Goal: Transaction & Acquisition: Purchase product/service

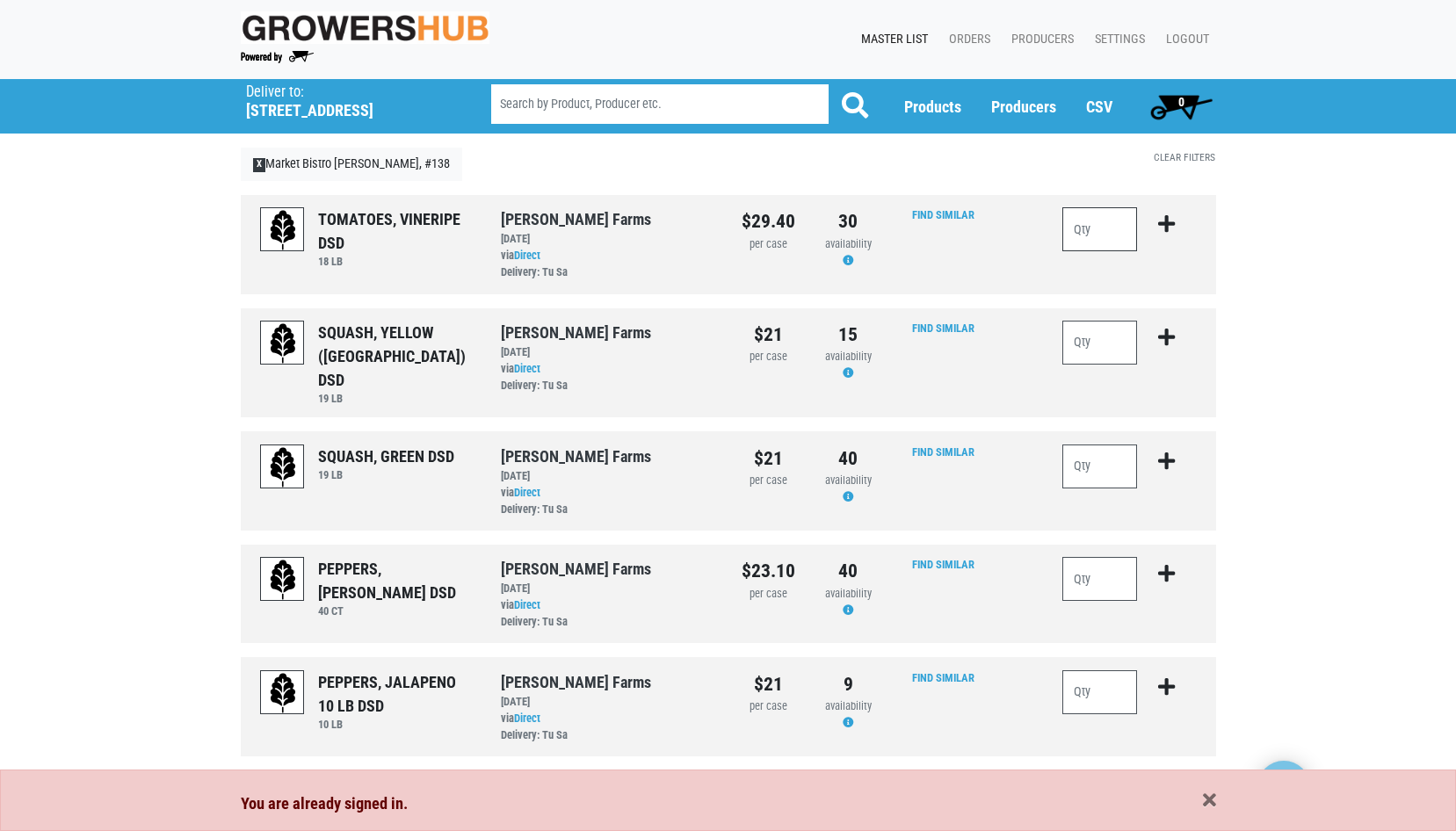
click at [1104, 235] on input "number" at bounding box center [1101, 229] width 76 height 44
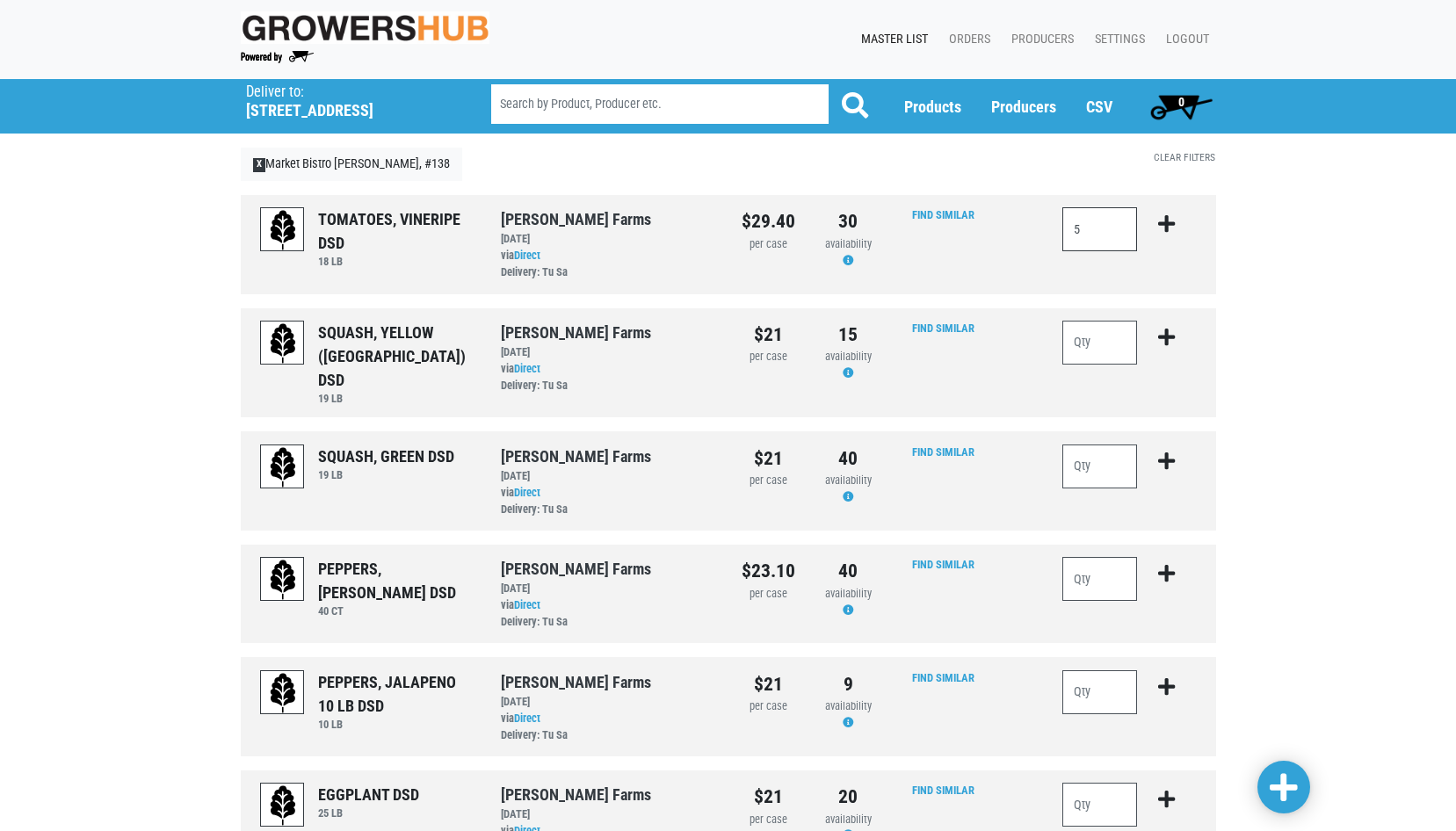
type input "5"
click at [1173, 227] on icon "submit" at bounding box center [1167, 223] width 17 height 19
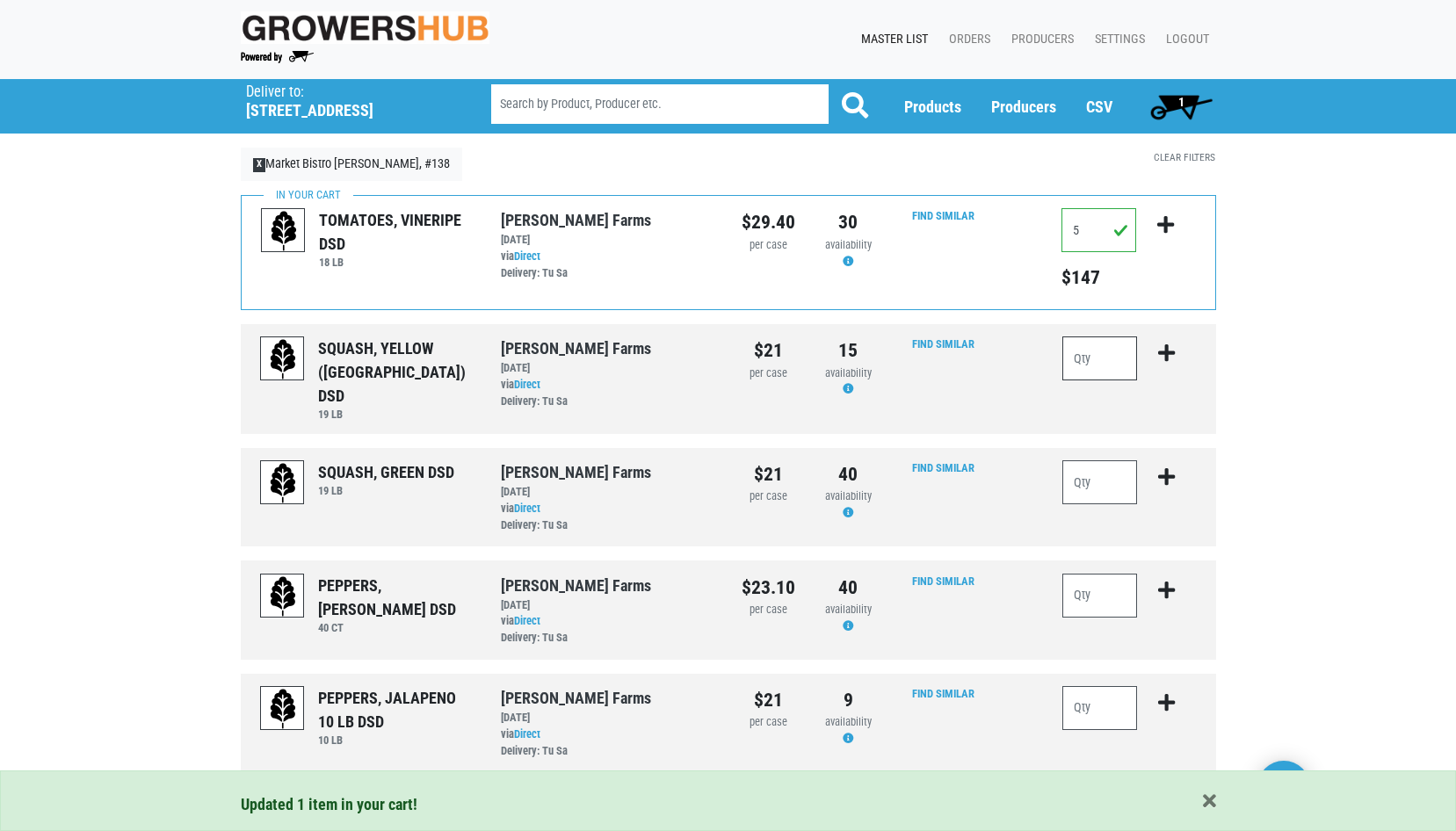
click at [1090, 352] on input "number" at bounding box center [1101, 358] width 76 height 44
type input "2"
click at [1098, 476] on input "number" at bounding box center [1101, 482] width 76 height 44
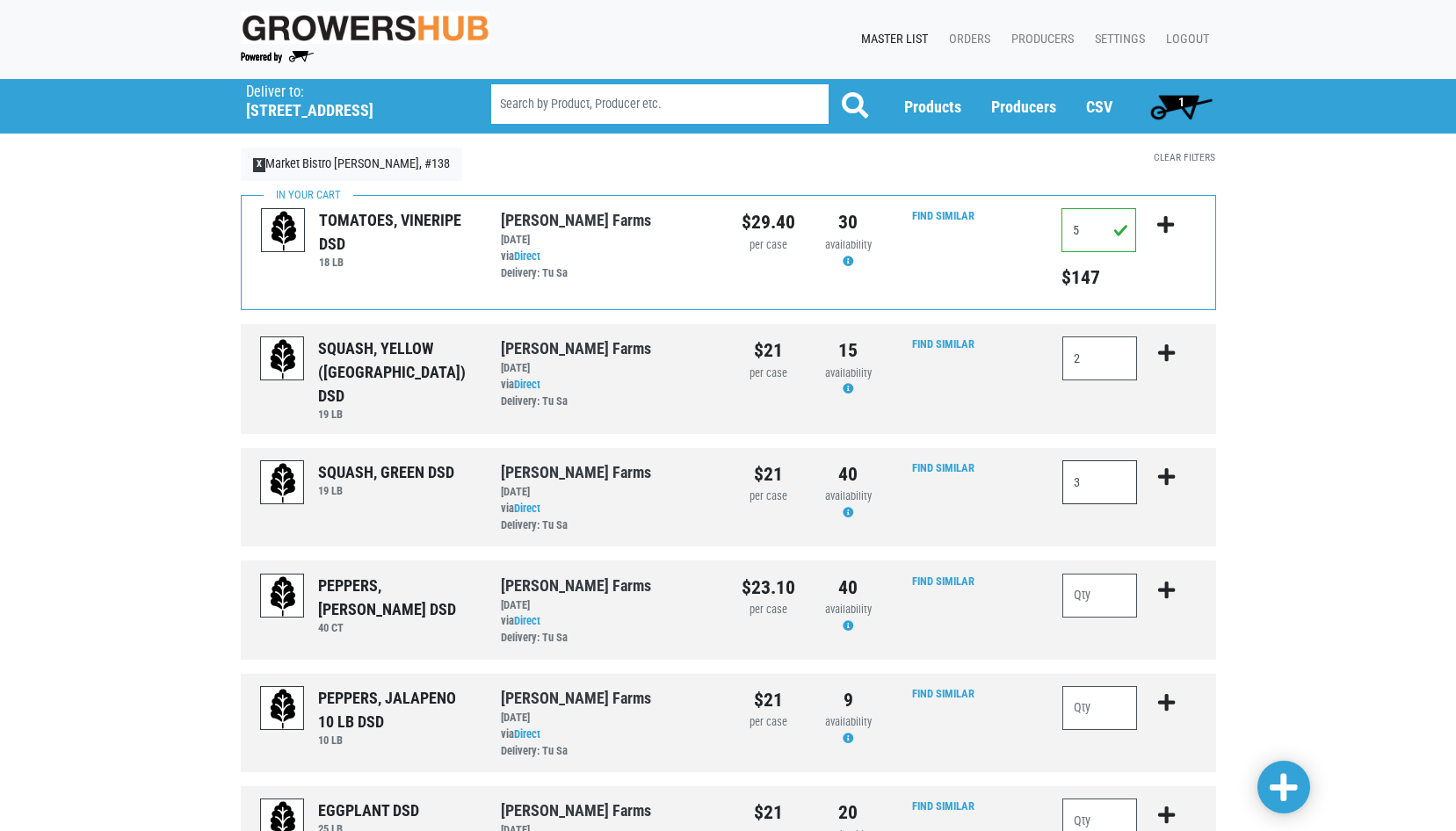
type input "3"
click at [1307, 527] on div "Deliver To Market Bistro Latham, #138 (873 Loudon Rd, Latham, NY 12110, USA) De…" at bounding box center [728, 628] width 1456 height 1099
click at [1103, 588] on input "number" at bounding box center [1101, 596] width 76 height 44
type input "3"
click at [1281, 604] on div "Deliver To Market Bistro Latham, #138 (873 Loudon Rd, Latham, NY 12110, USA) De…" at bounding box center [728, 628] width 1456 height 1099
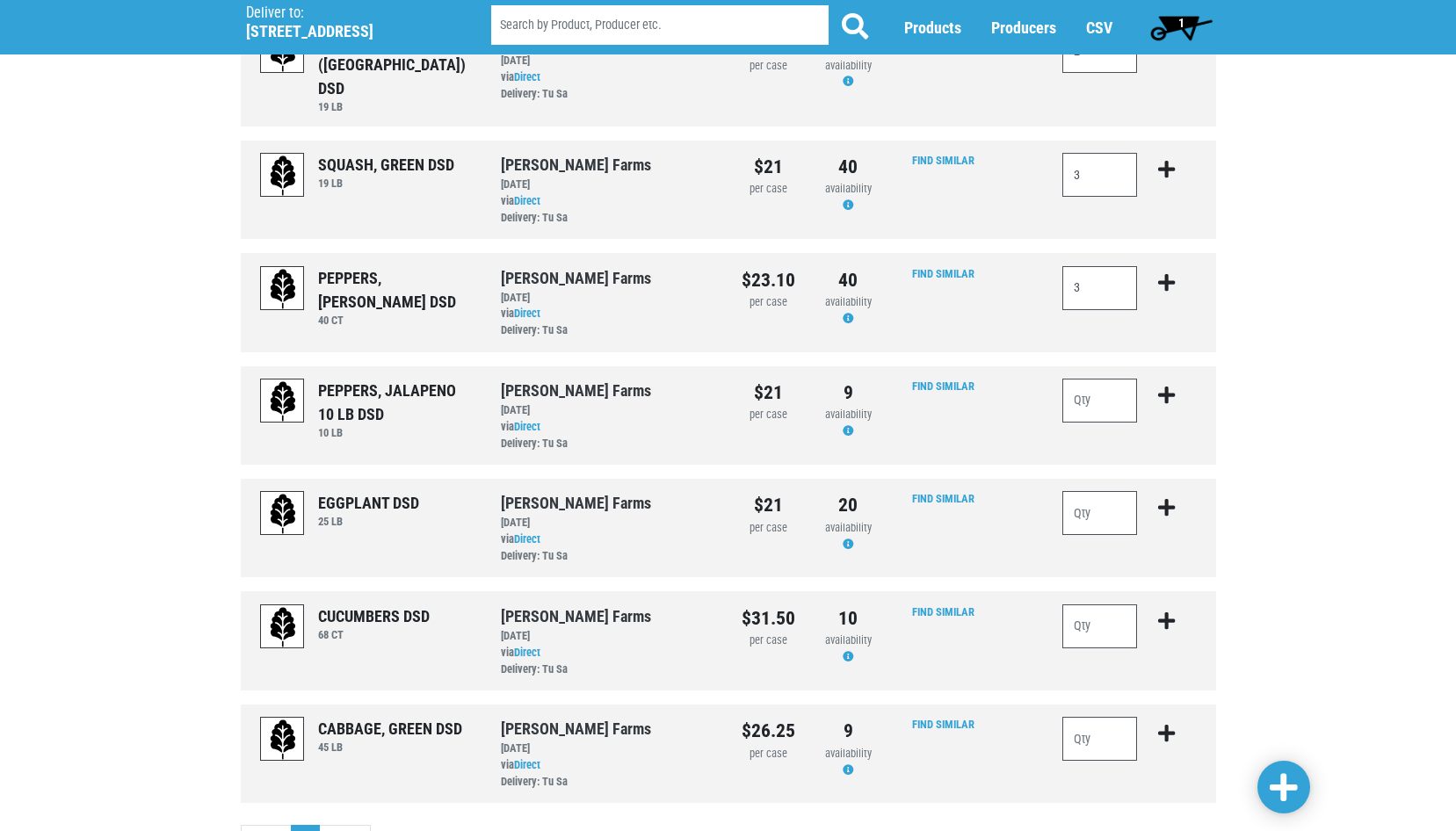
scroll to position [351, 0]
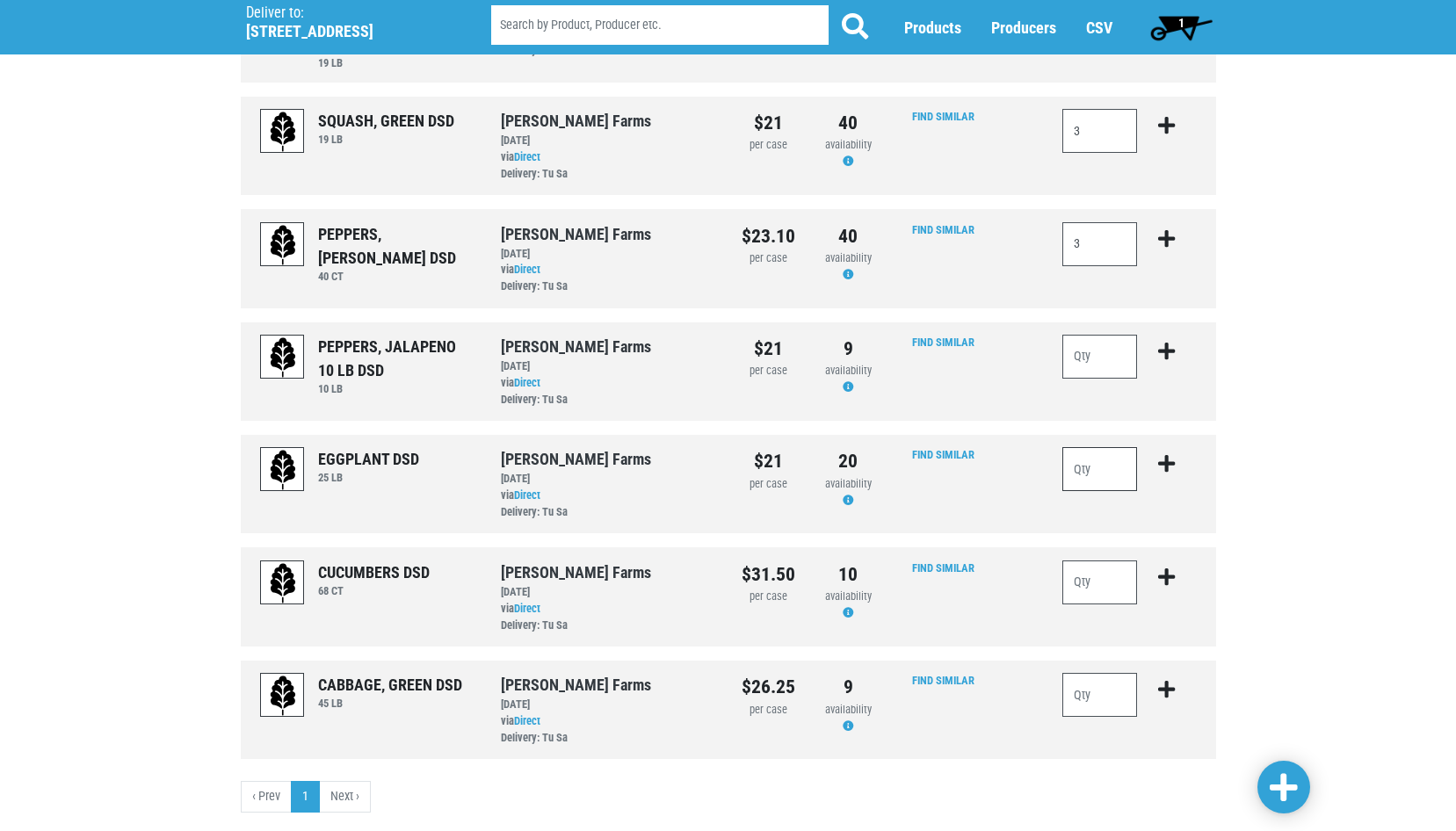
click at [1098, 455] on input "number" at bounding box center [1101, 469] width 76 height 44
type input "1"
click at [1291, 523] on div "Deliver To Market Bistro Latham, #138 (873 Loudon Rd, Latham, NY 12110, USA) De…" at bounding box center [728, 277] width 1456 height 1099
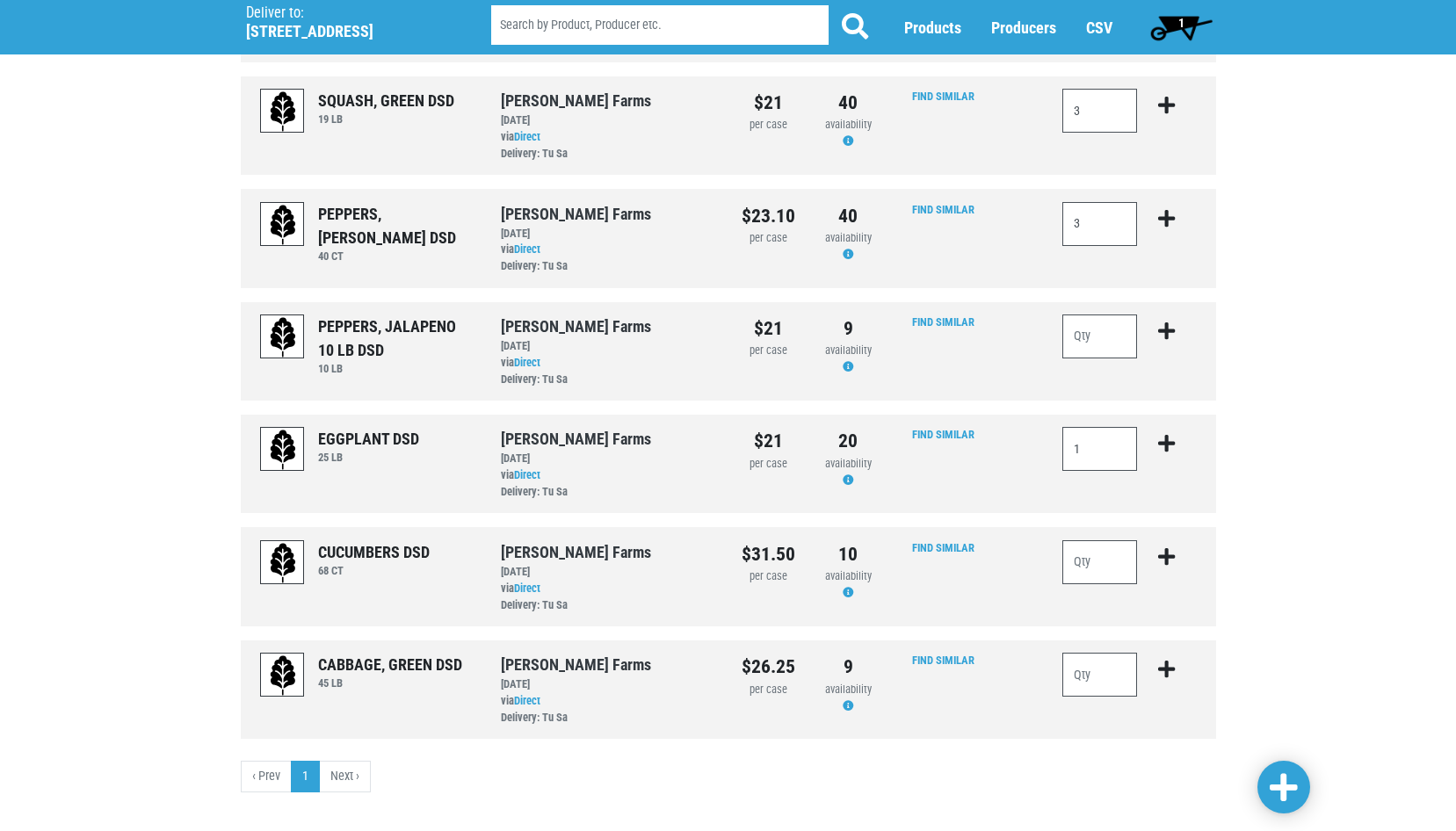
scroll to position [380, 0]
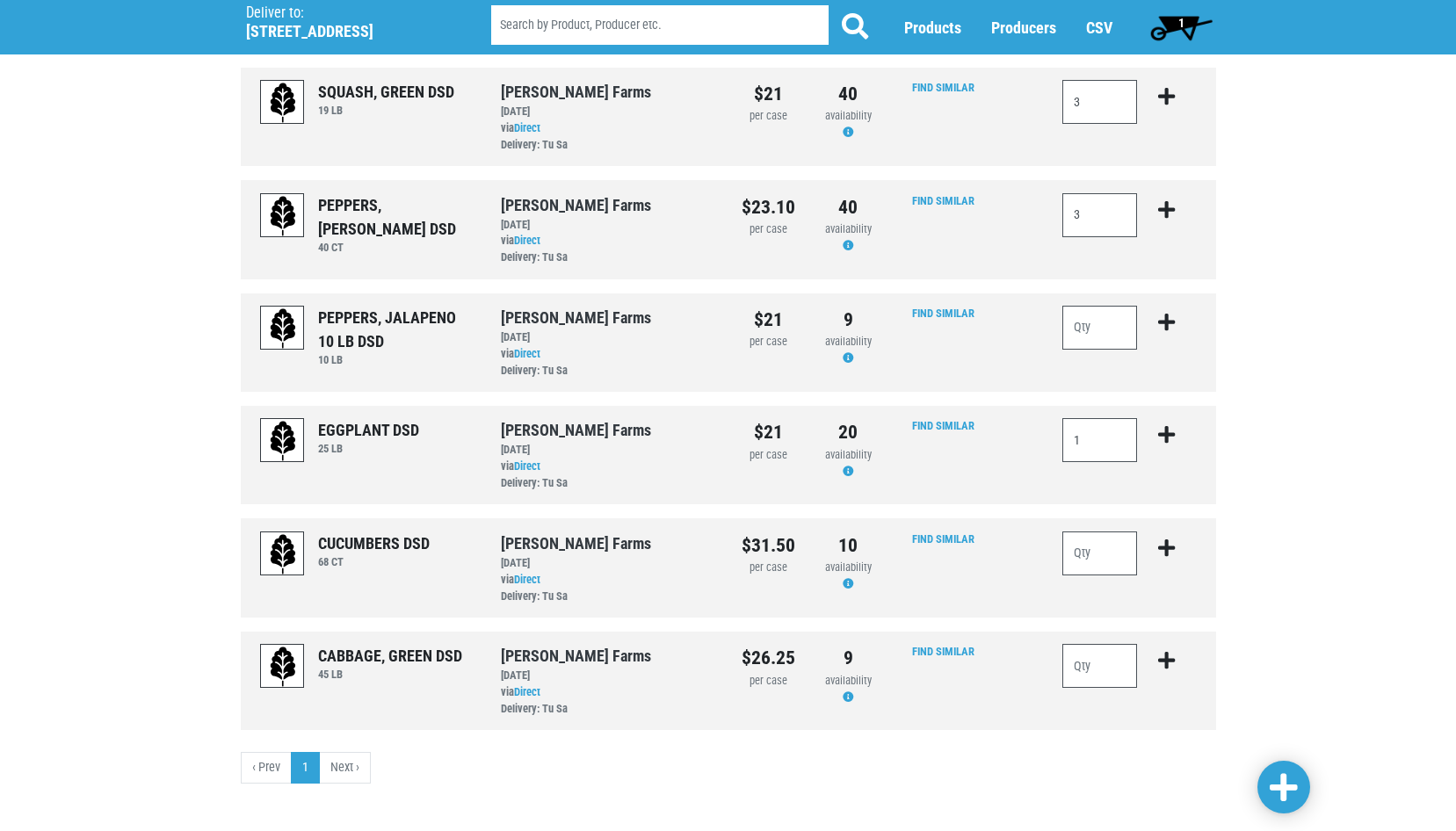
click at [347, 754] on li "Next ›" at bounding box center [345, 768] width 51 height 32
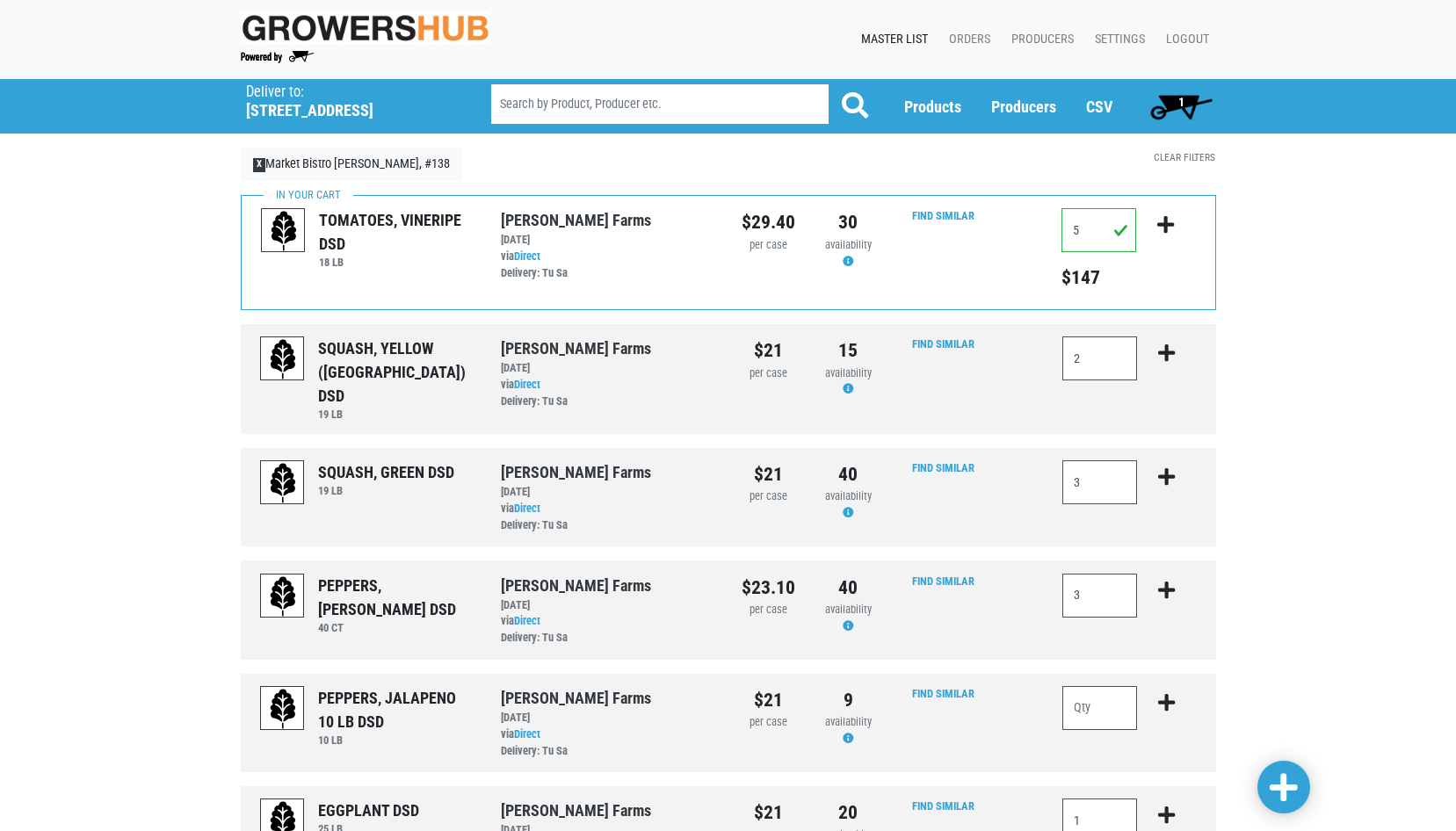
scroll to position [88, 0]
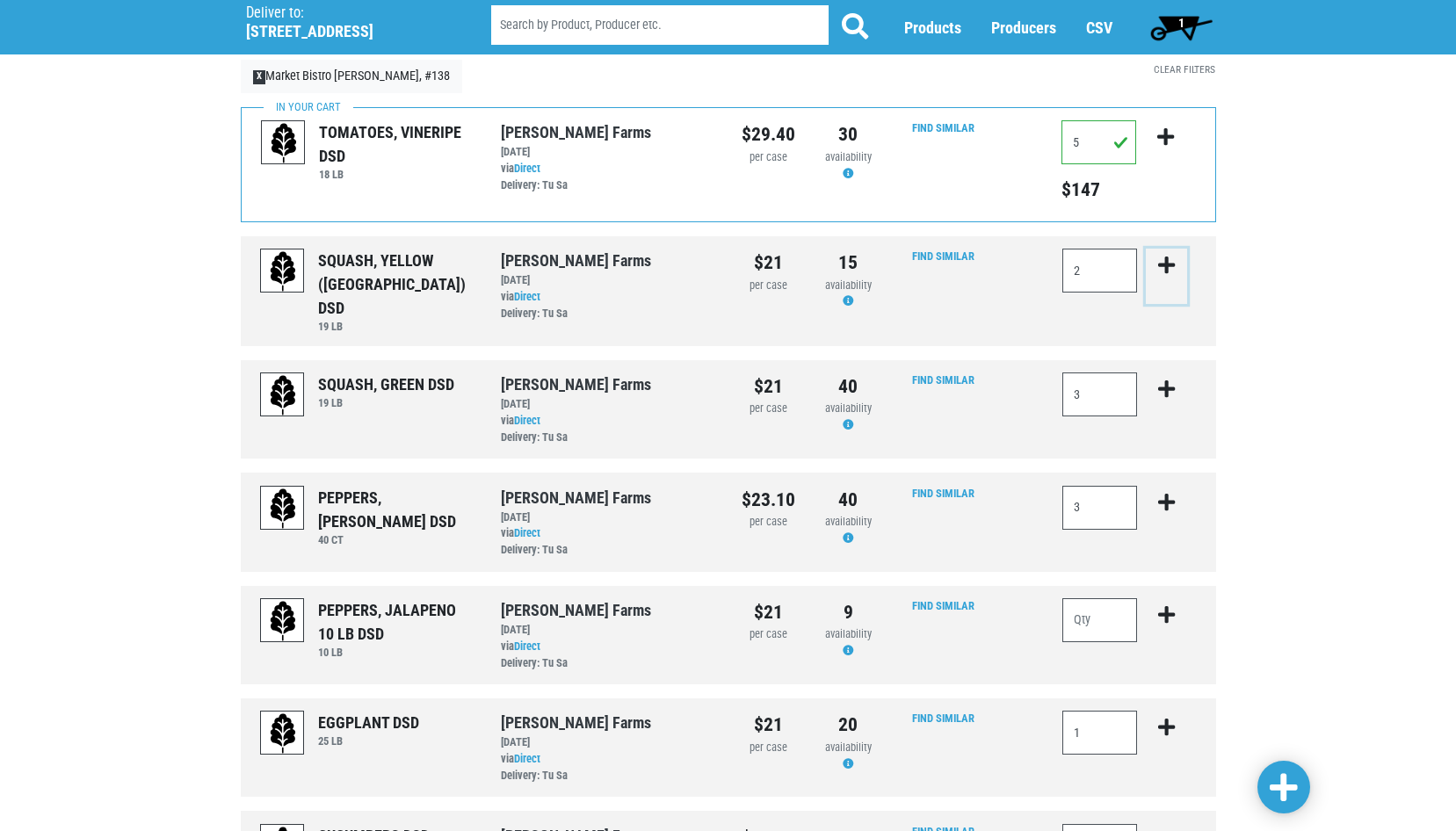
click at [1169, 262] on icon "submit" at bounding box center [1167, 264] width 17 height 19
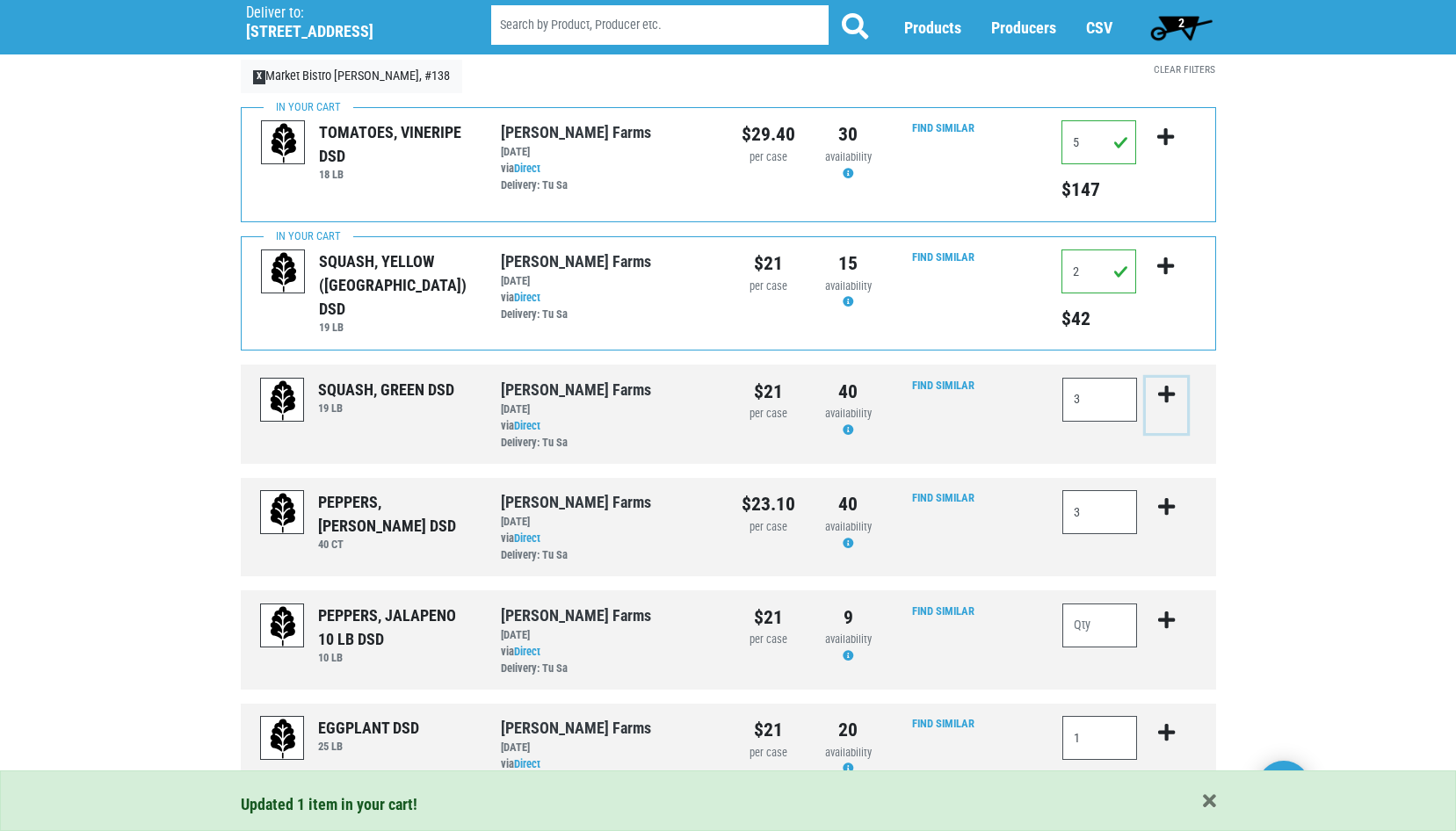
click at [1166, 393] on icon "submit" at bounding box center [1167, 394] width 17 height 19
click at [1171, 392] on icon "submit" at bounding box center [1167, 394] width 17 height 19
click at [1121, 402] on input "3" at bounding box center [1101, 400] width 76 height 44
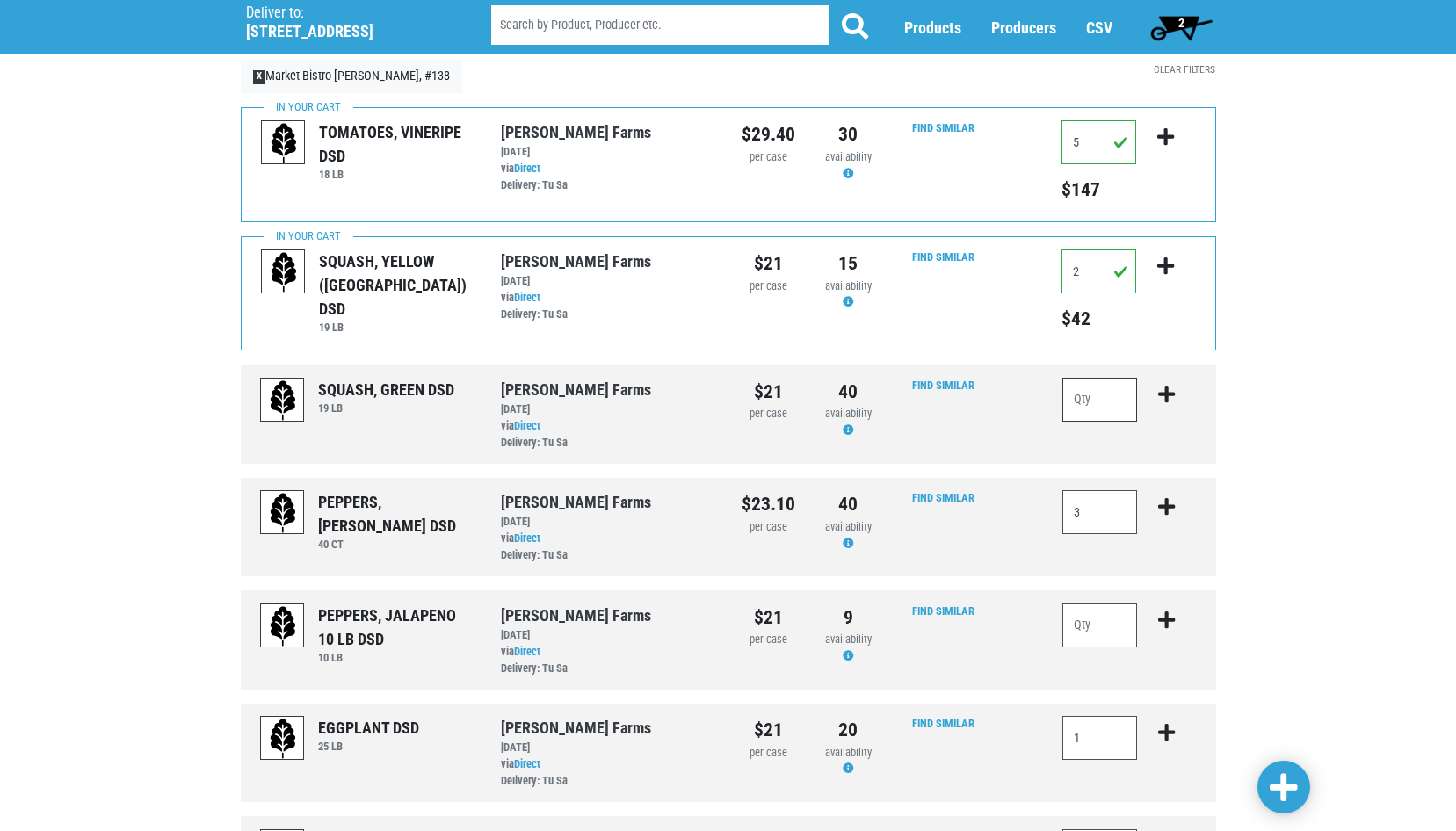
type input "3"
click at [1168, 390] on icon "submit" at bounding box center [1167, 394] width 17 height 19
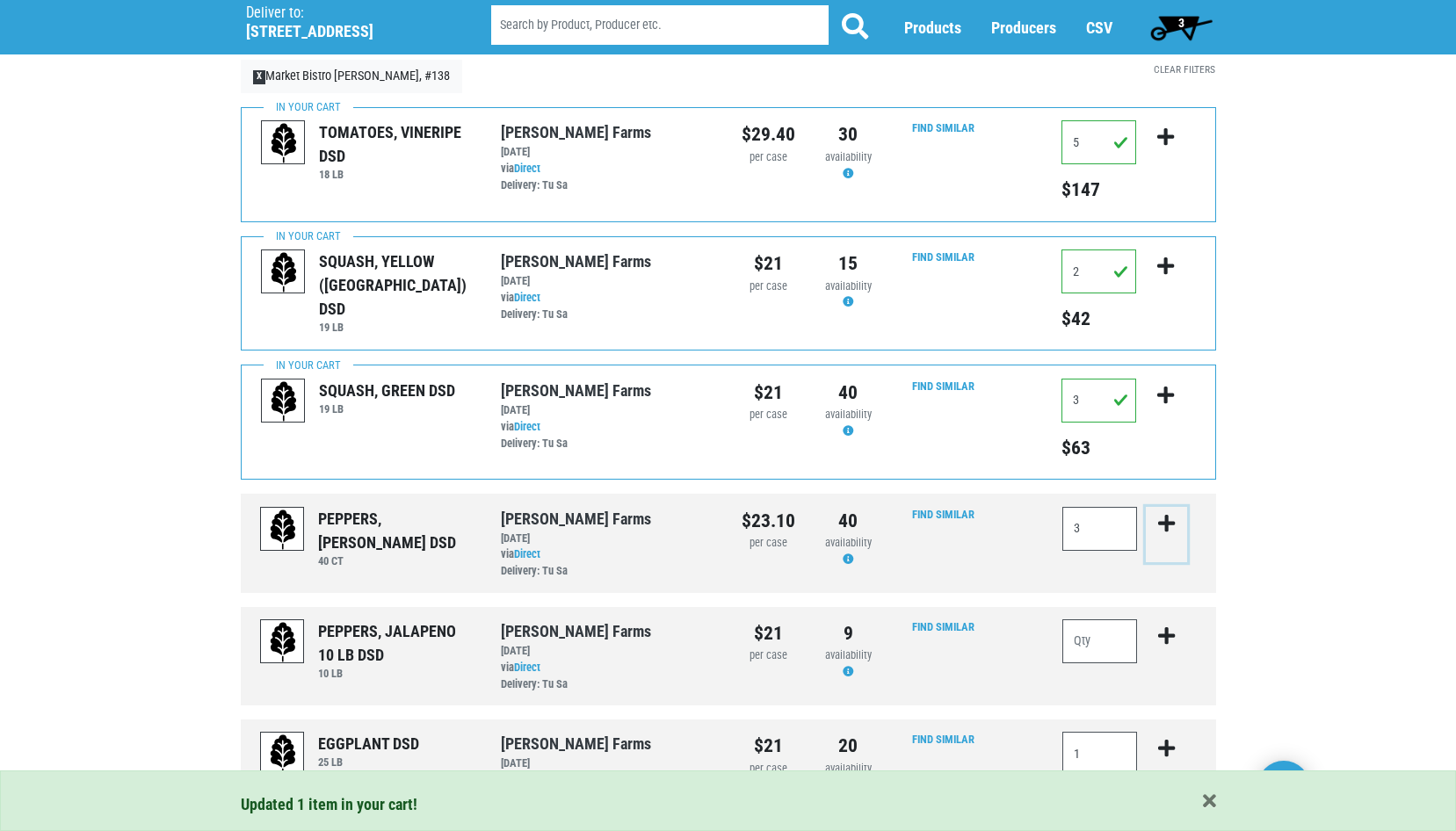
click at [1168, 519] on icon "submit" at bounding box center [1167, 523] width 17 height 19
click at [1105, 535] on input "3" at bounding box center [1101, 529] width 76 height 44
drag, startPoint x: 1090, startPoint y: 535, endPoint x: 1044, endPoint y: 530, distance: 46.3
click at [1044, 530] on div "PEPPERS, LG GREEN DSD 40 CT Gade Farms via Direct on 2025-08-24 40 CT UPC: Gade…" at bounding box center [728, 543] width 976 height 99
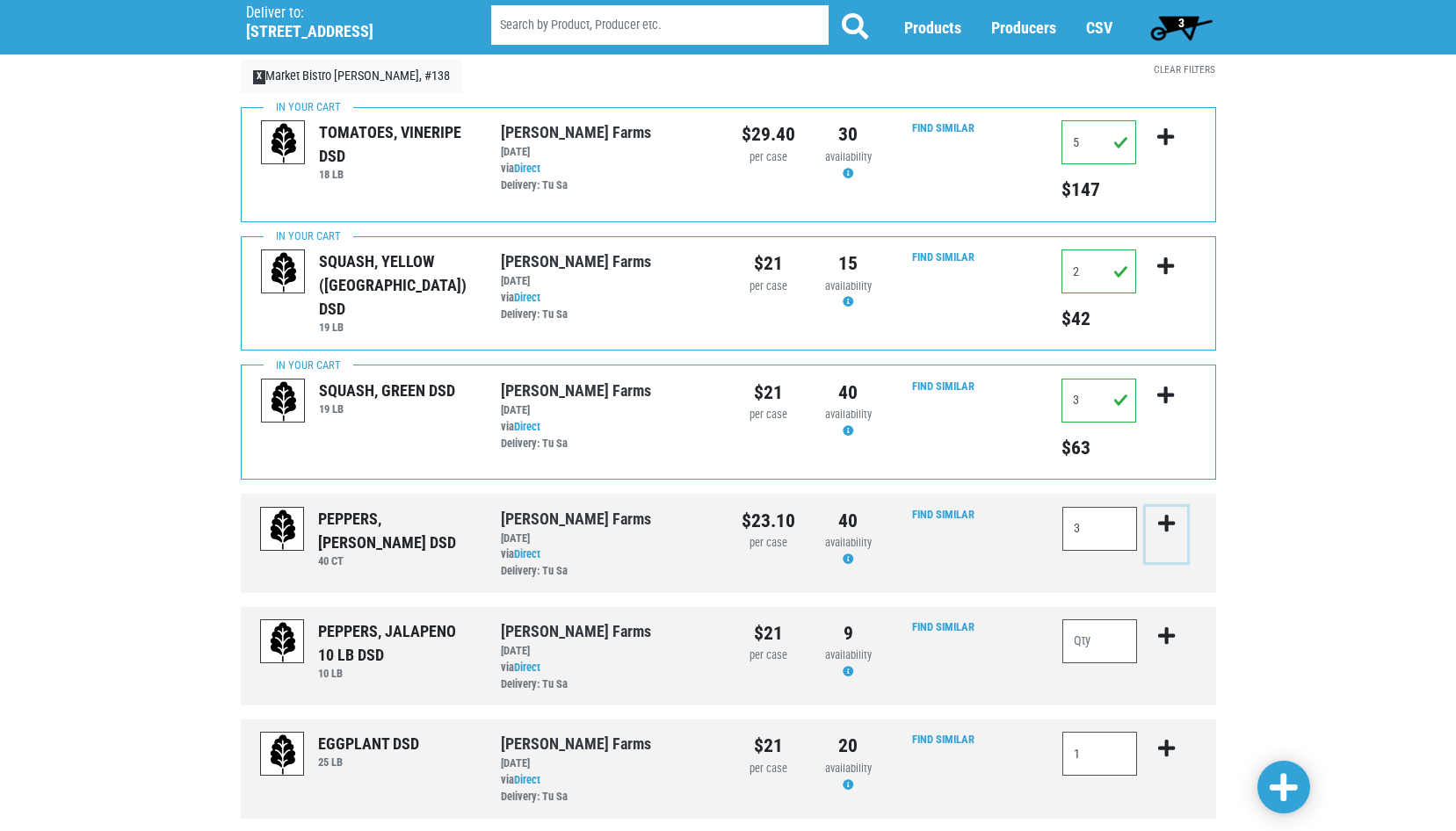
click at [1168, 521] on icon "submit" at bounding box center [1167, 523] width 17 height 19
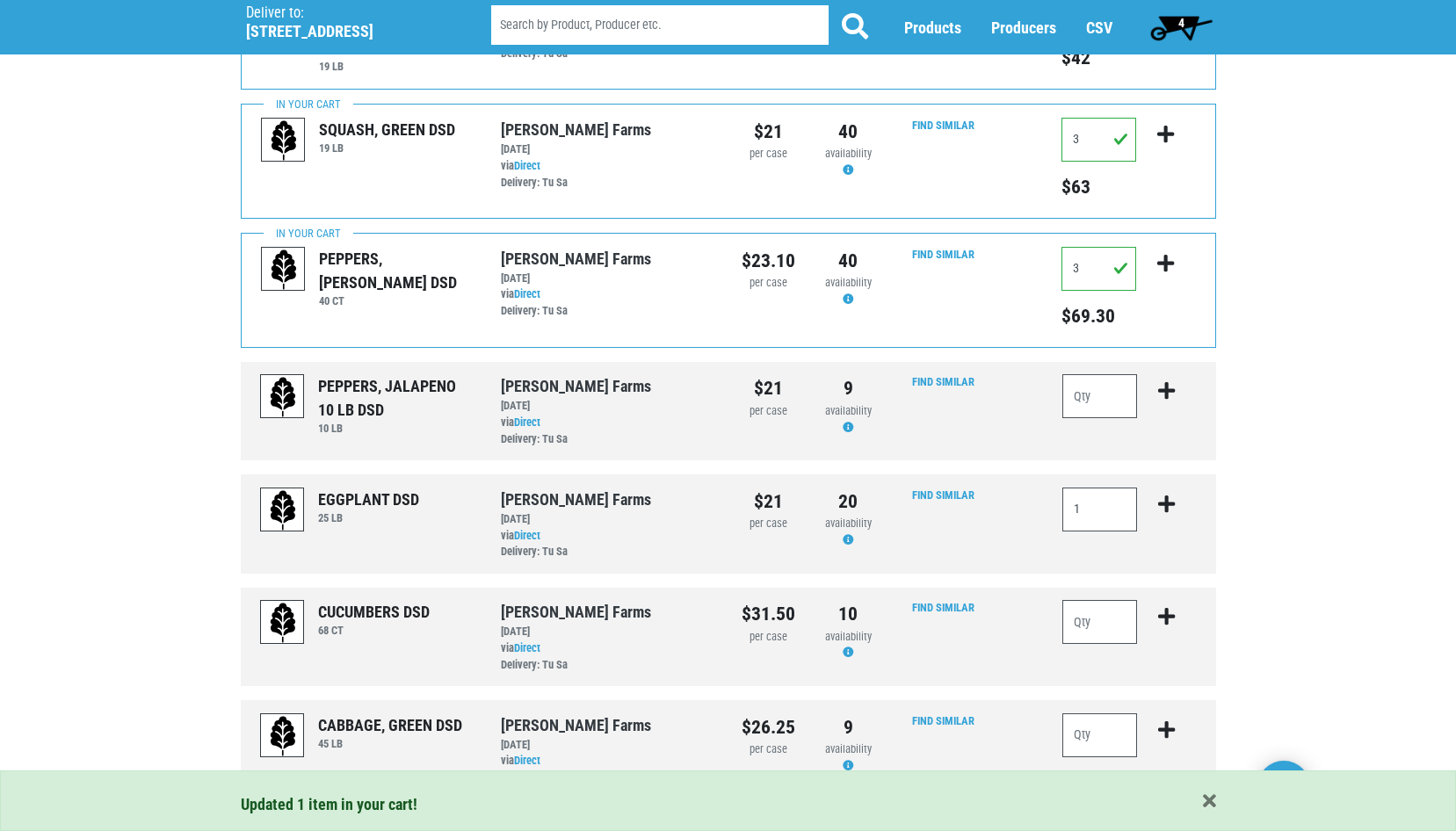
scroll to position [351, 0]
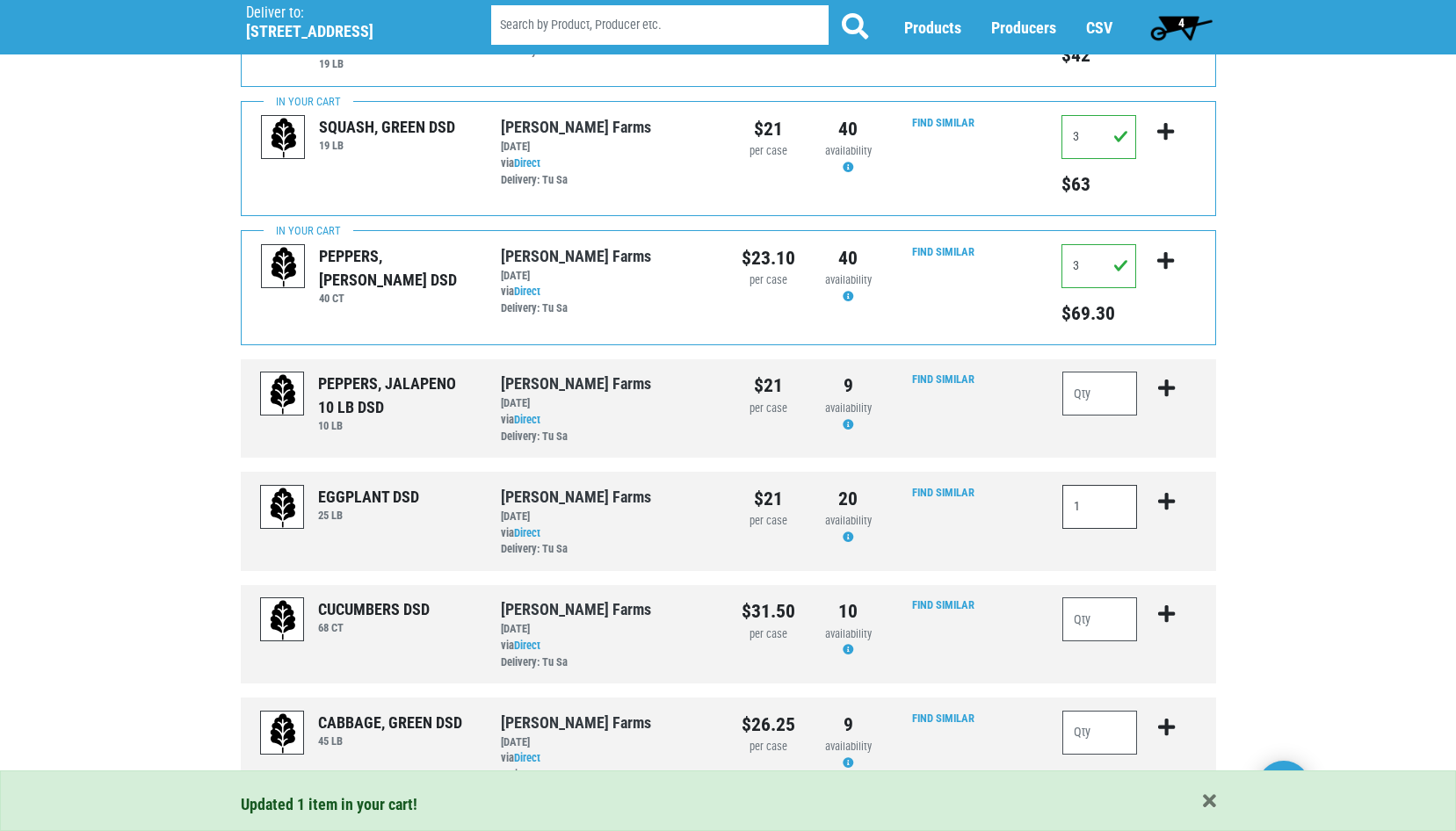
drag, startPoint x: 1091, startPoint y: 506, endPoint x: 1024, endPoint y: 508, distance: 67.0
click at [1024, 508] on div "EGGPLANT DSD 25 LB Gade Farms via Direct on 2025-08-24 25 LB UPC: Gade Farms 20…" at bounding box center [728, 521] width 976 height 99
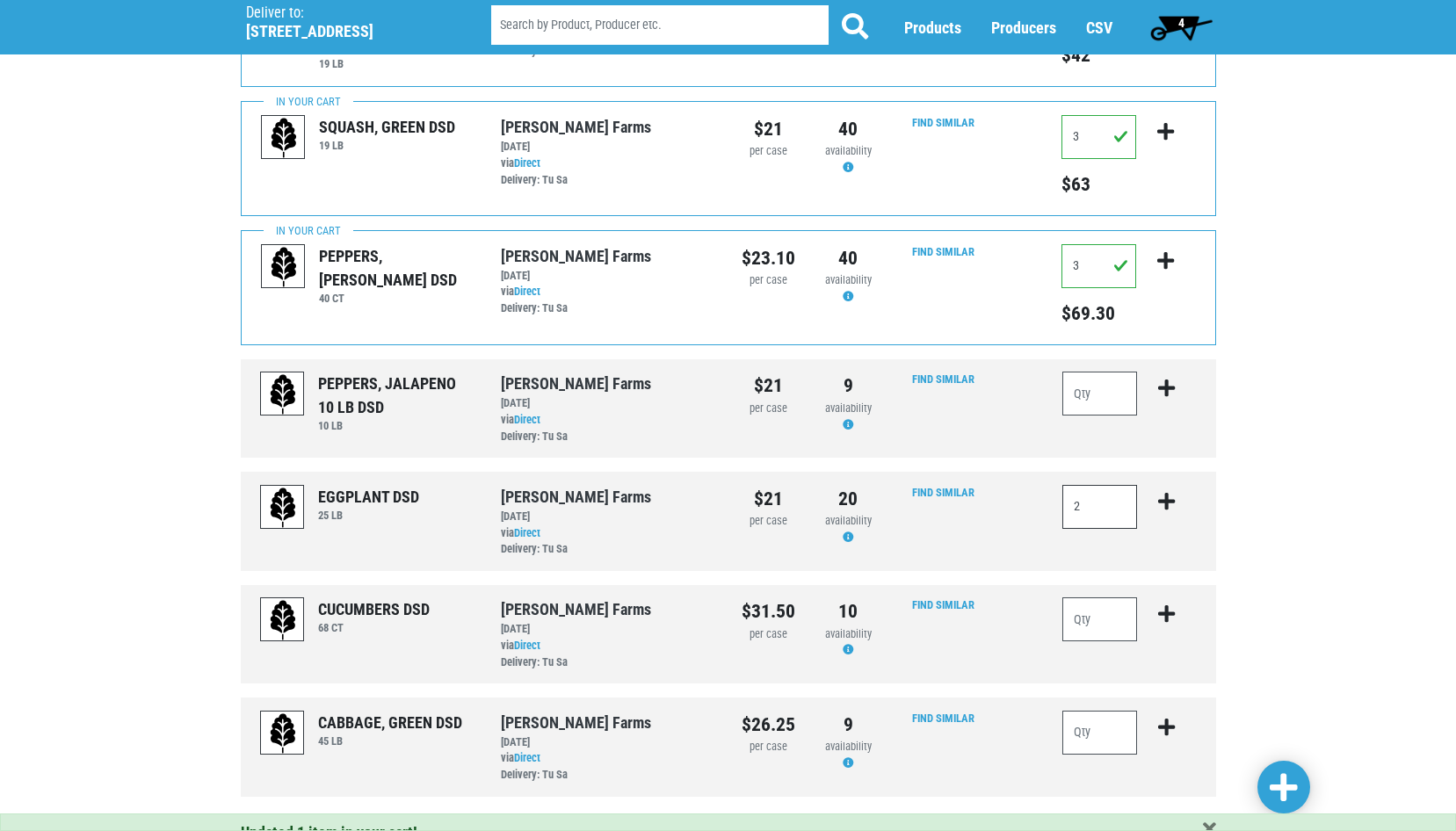
type input "2"
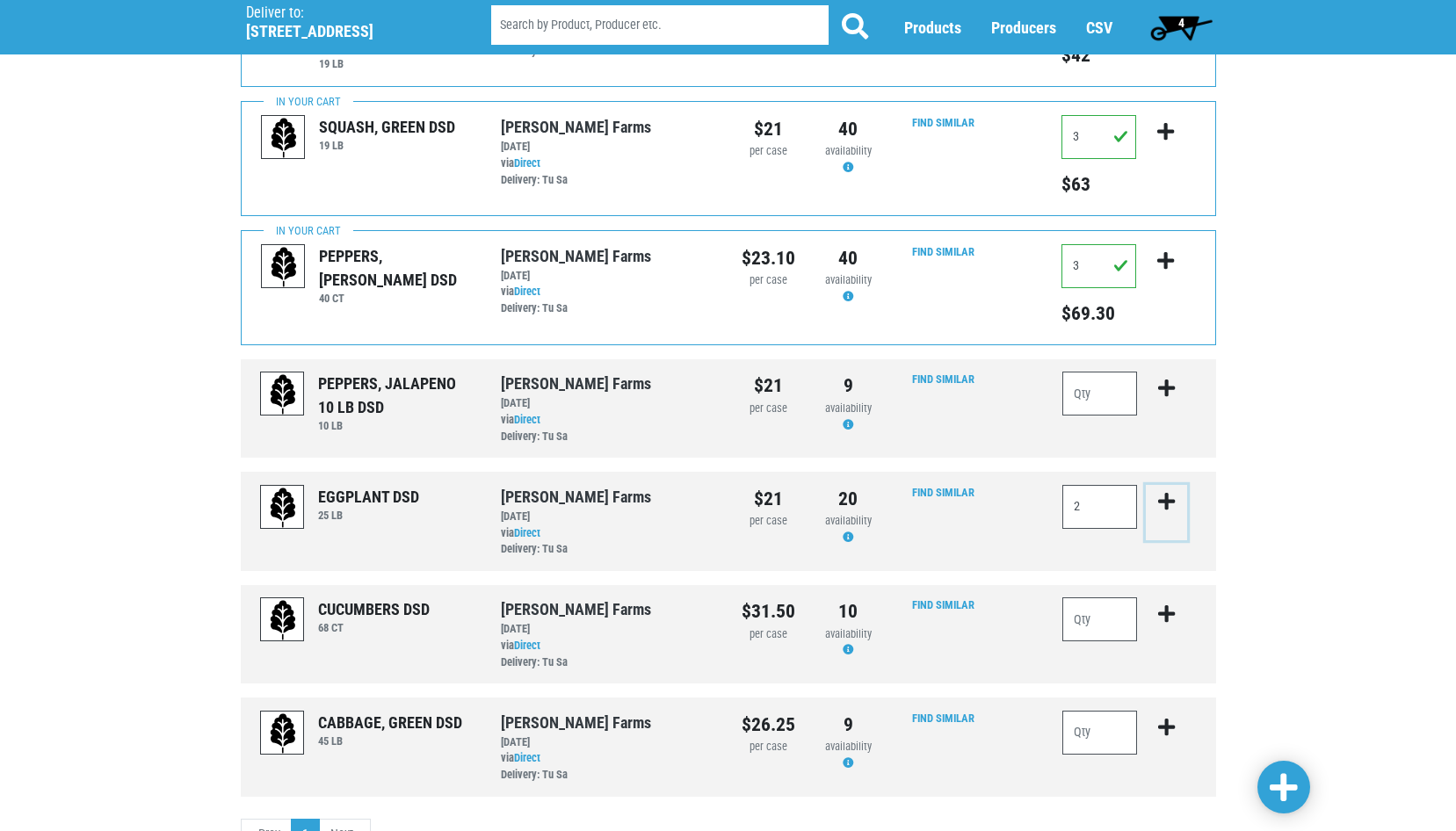
click at [1171, 497] on icon "submit" at bounding box center [1167, 501] width 17 height 19
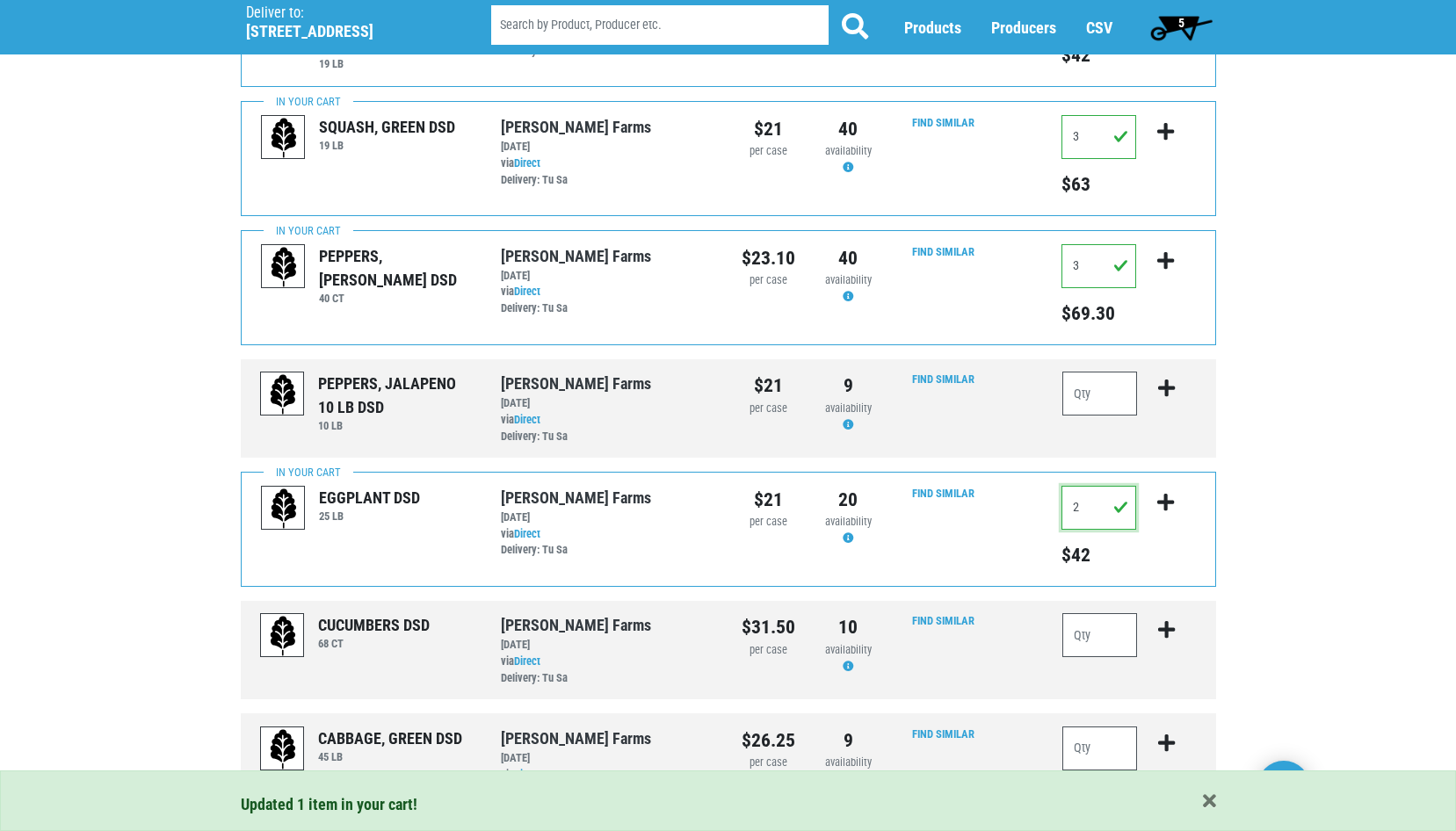
drag, startPoint x: 1086, startPoint y: 510, endPoint x: 1054, endPoint y: 511, distance: 32.0
click at [1054, 511] on div "2 $42" at bounding box center [1129, 530] width 160 height 88
type input "1"
click at [1163, 497] on icon "submit" at bounding box center [1166, 502] width 17 height 19
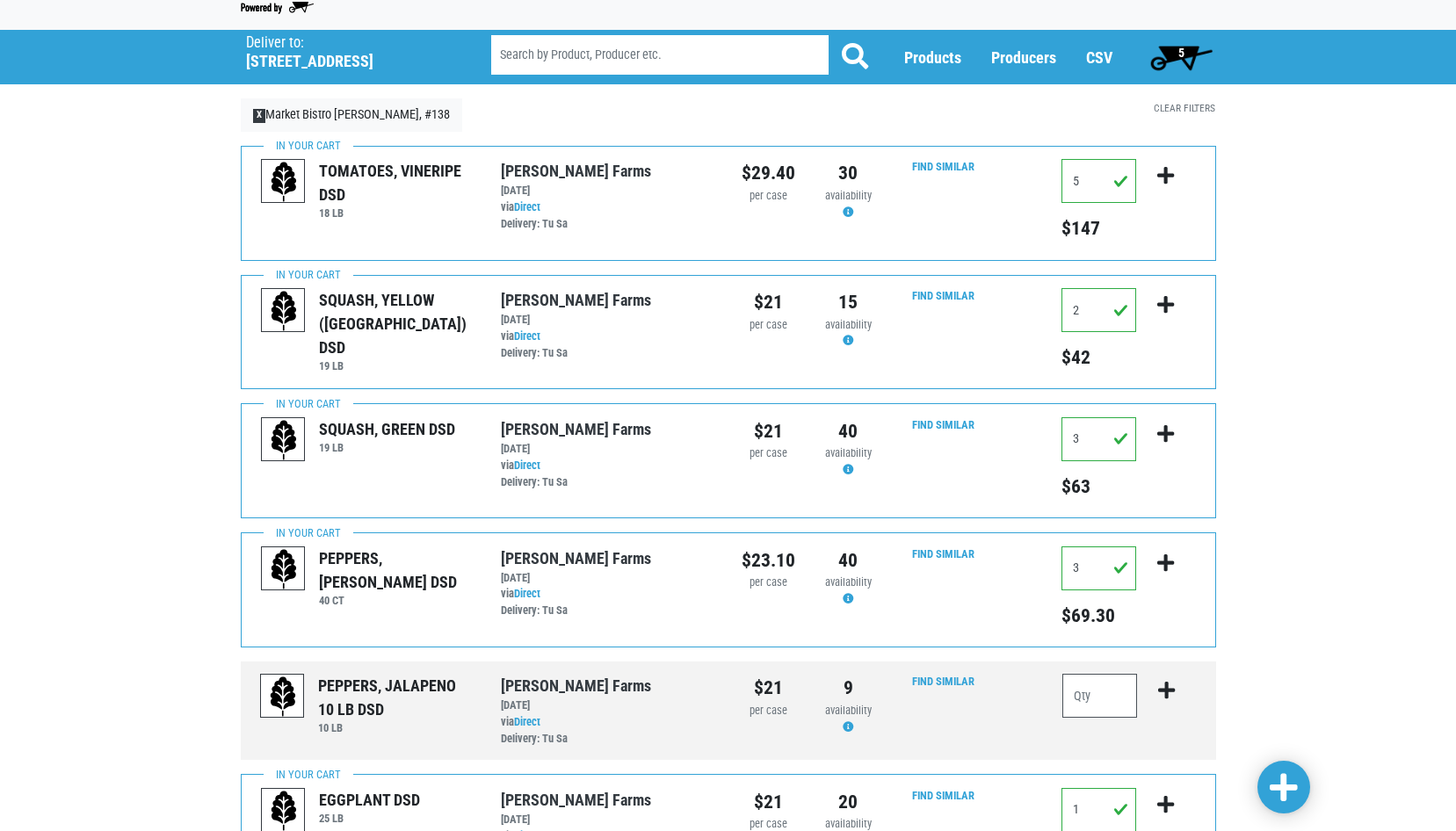
scroll to position [5, 0]
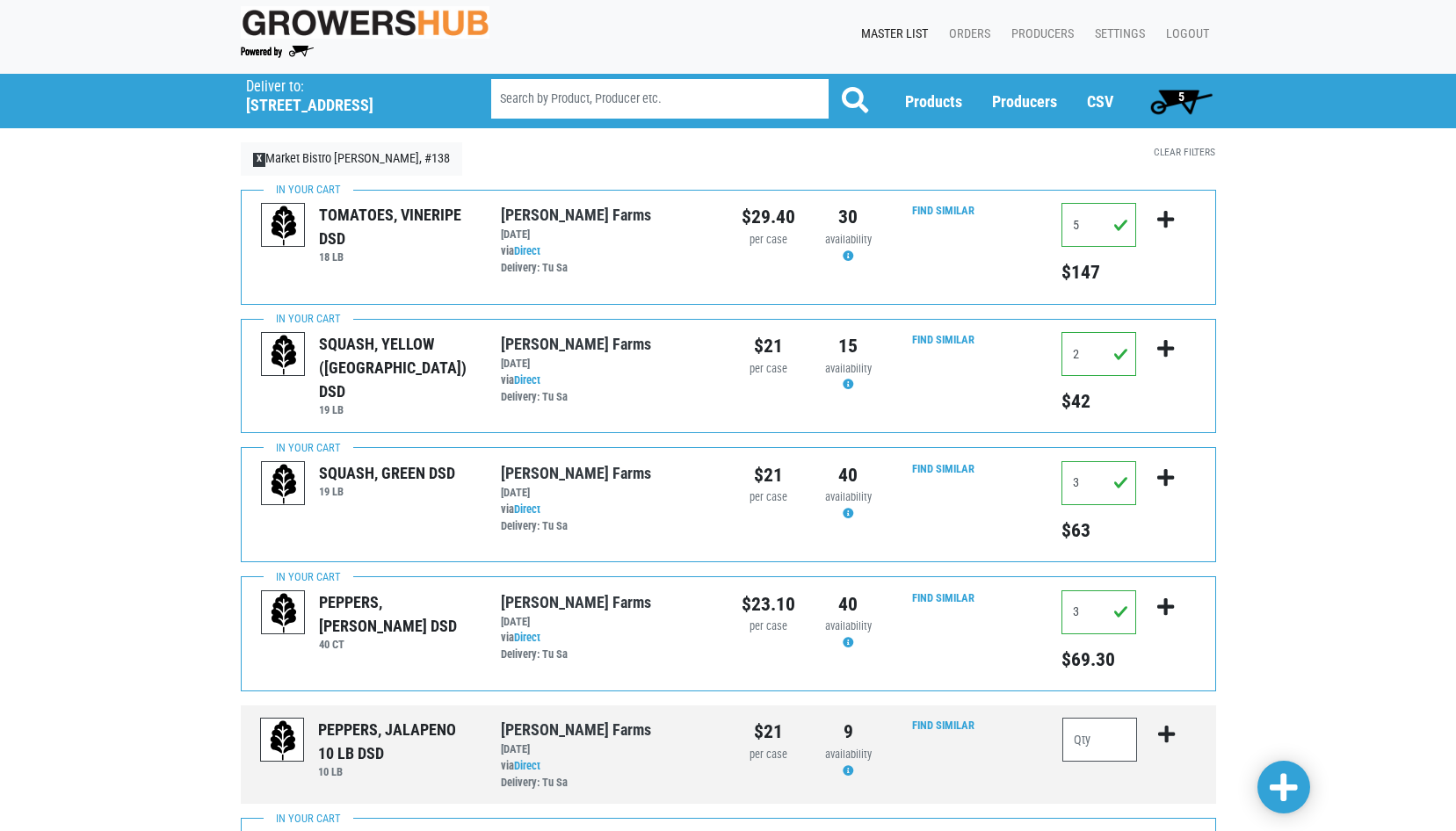
click at [1182, 100] on span "5" at bounding box center [1182, 97] width 6 height 14
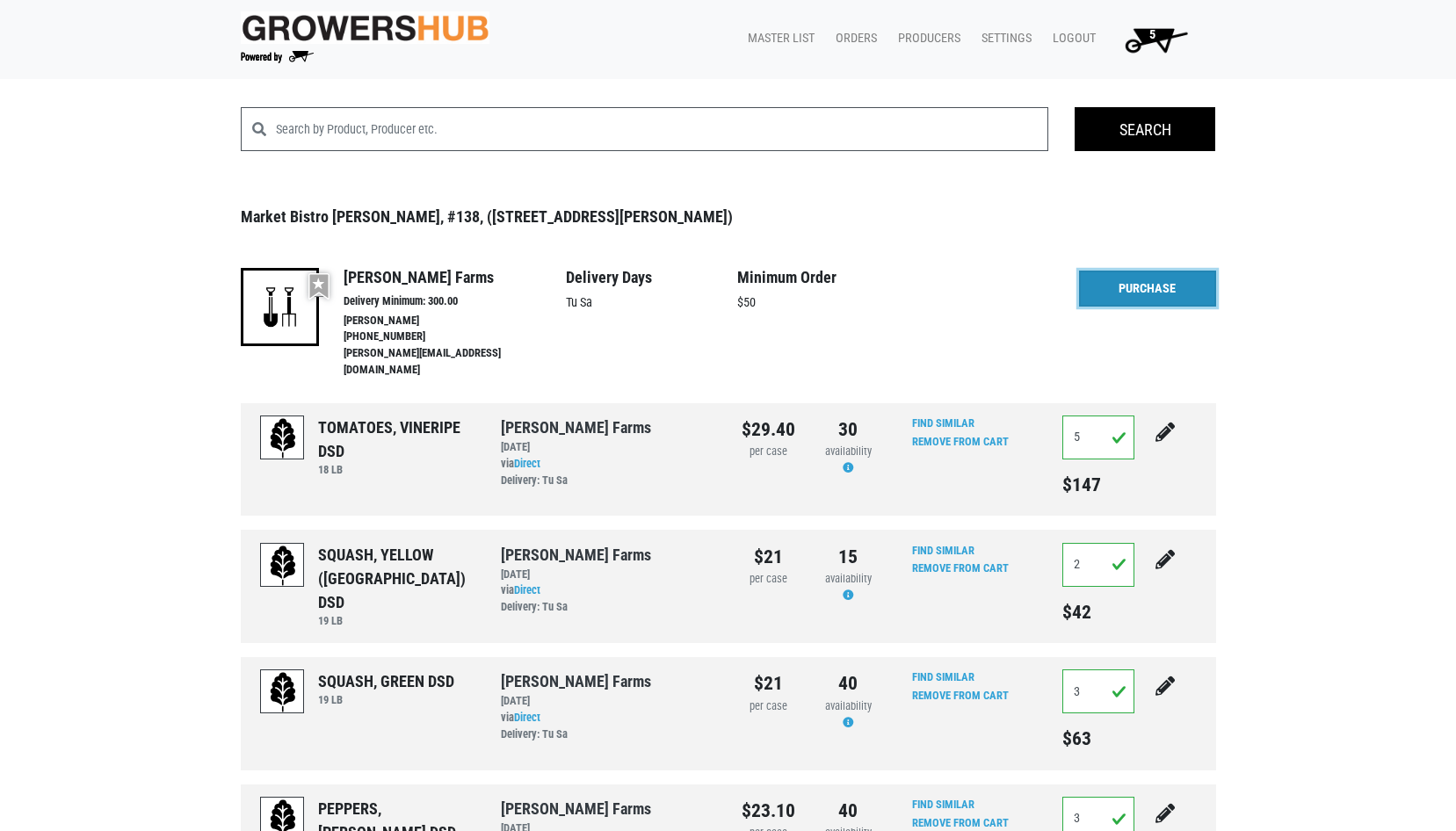
click at [1165, 292] on link "Purchase" at bounding box center [1147, 288] width 137 height 37
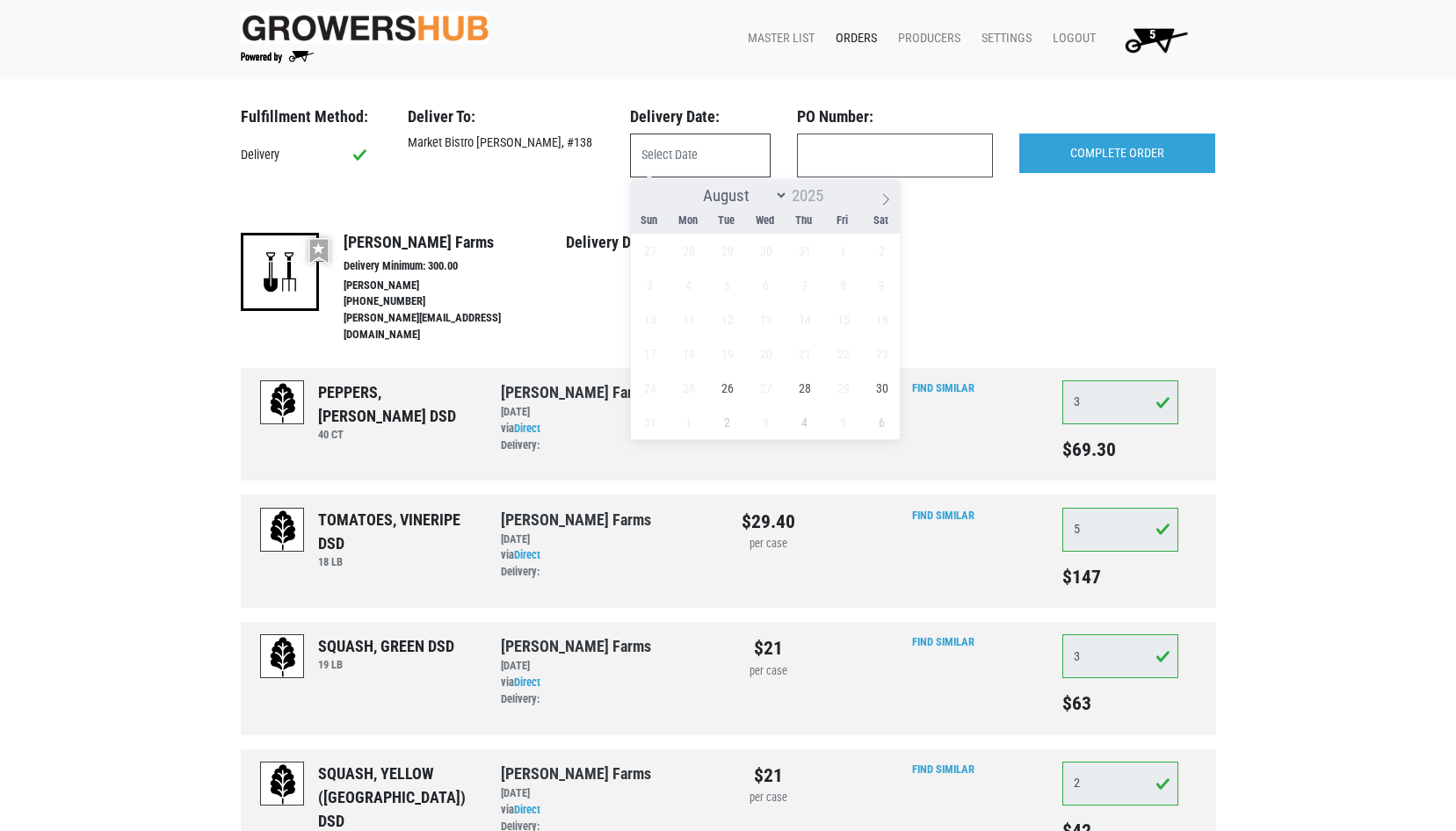
click at [707, 160] on input "text" at bounding box center [700, 156] width 141 height 44
click at [730, 394] on span "26" at bounding box center [728, 388] width 34 height 34
type input "[DATE]"
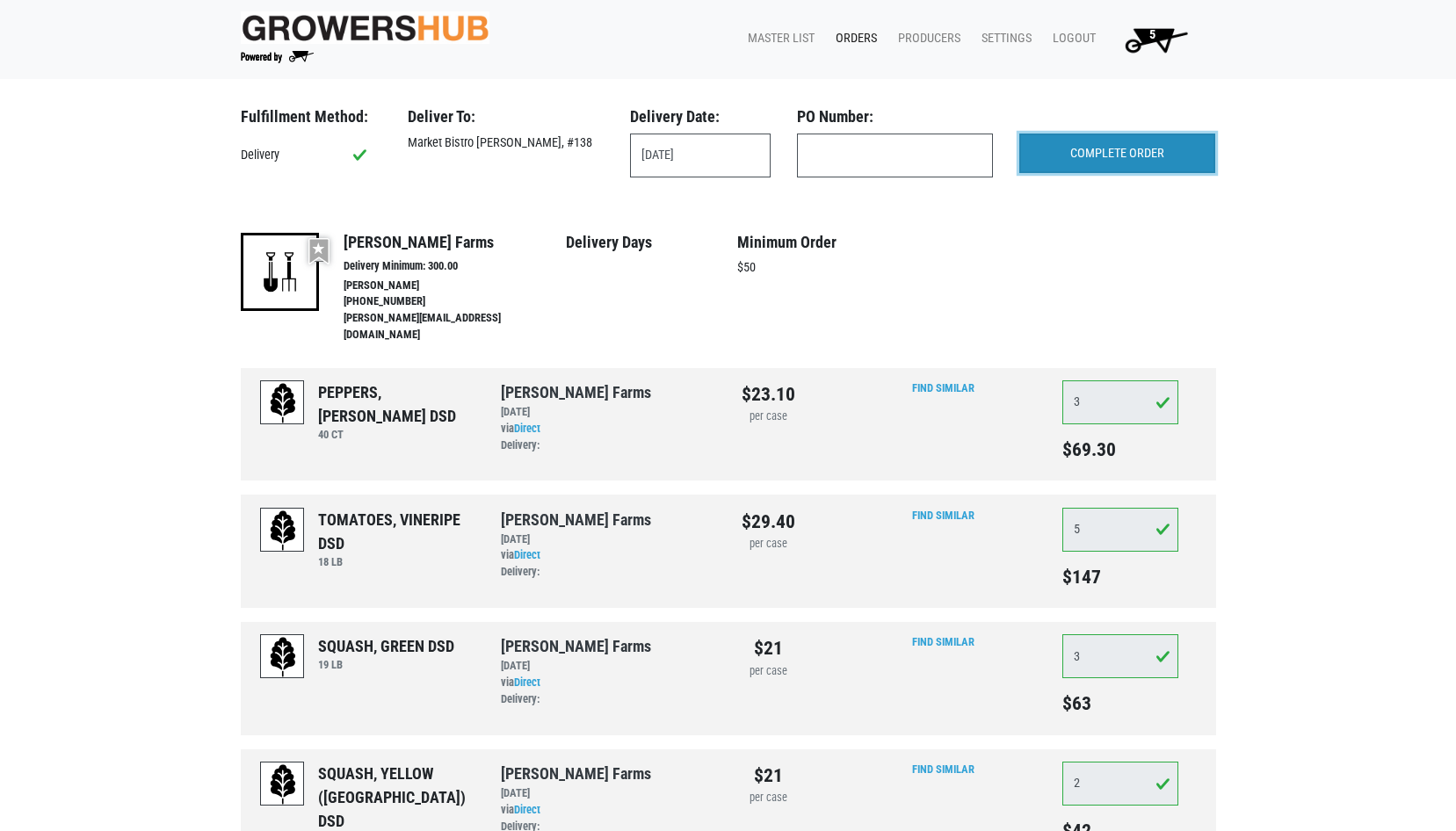
click at [1151, 150] on input "COMPLETE ORDER" at bounding box center [1118, 154] width 196 height 41
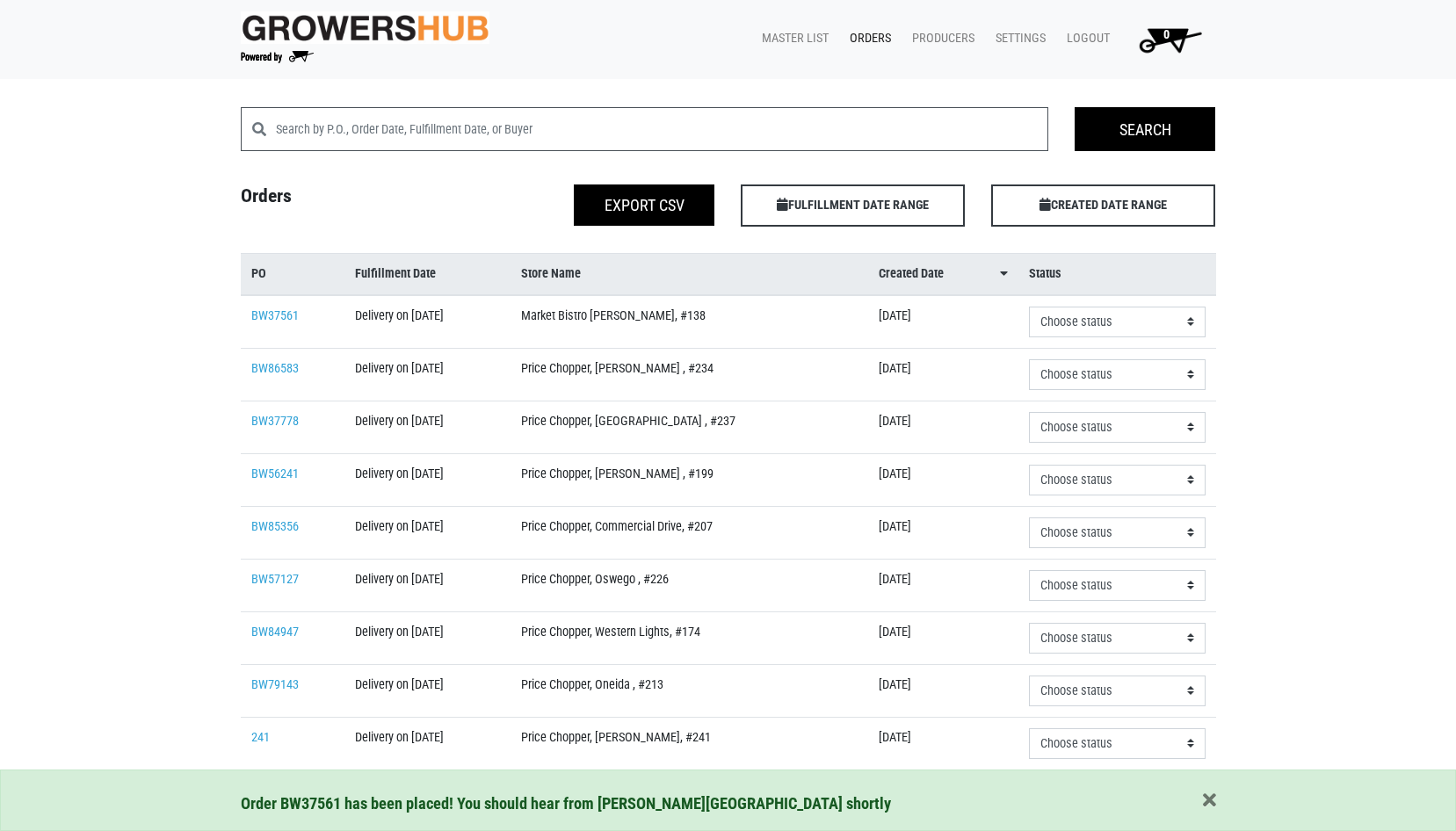
click at [653, 315] on td "Market Bistro [PERSON_NAME], #138" at bounding box center [690, 322] width 357 height 54
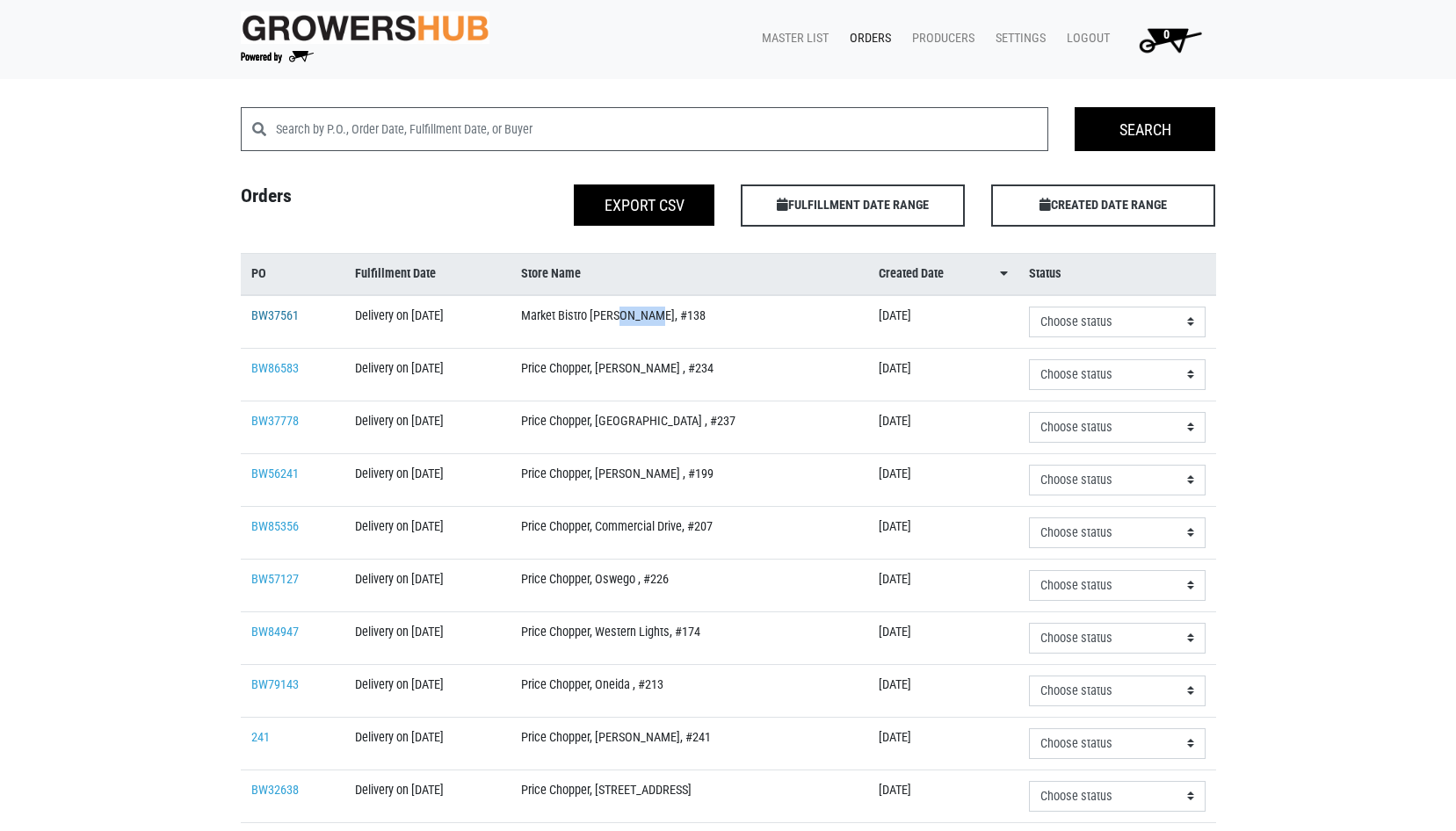
click at [264, 313] on link "BW37561" at bounding box center [275, 315] width 48 height 15
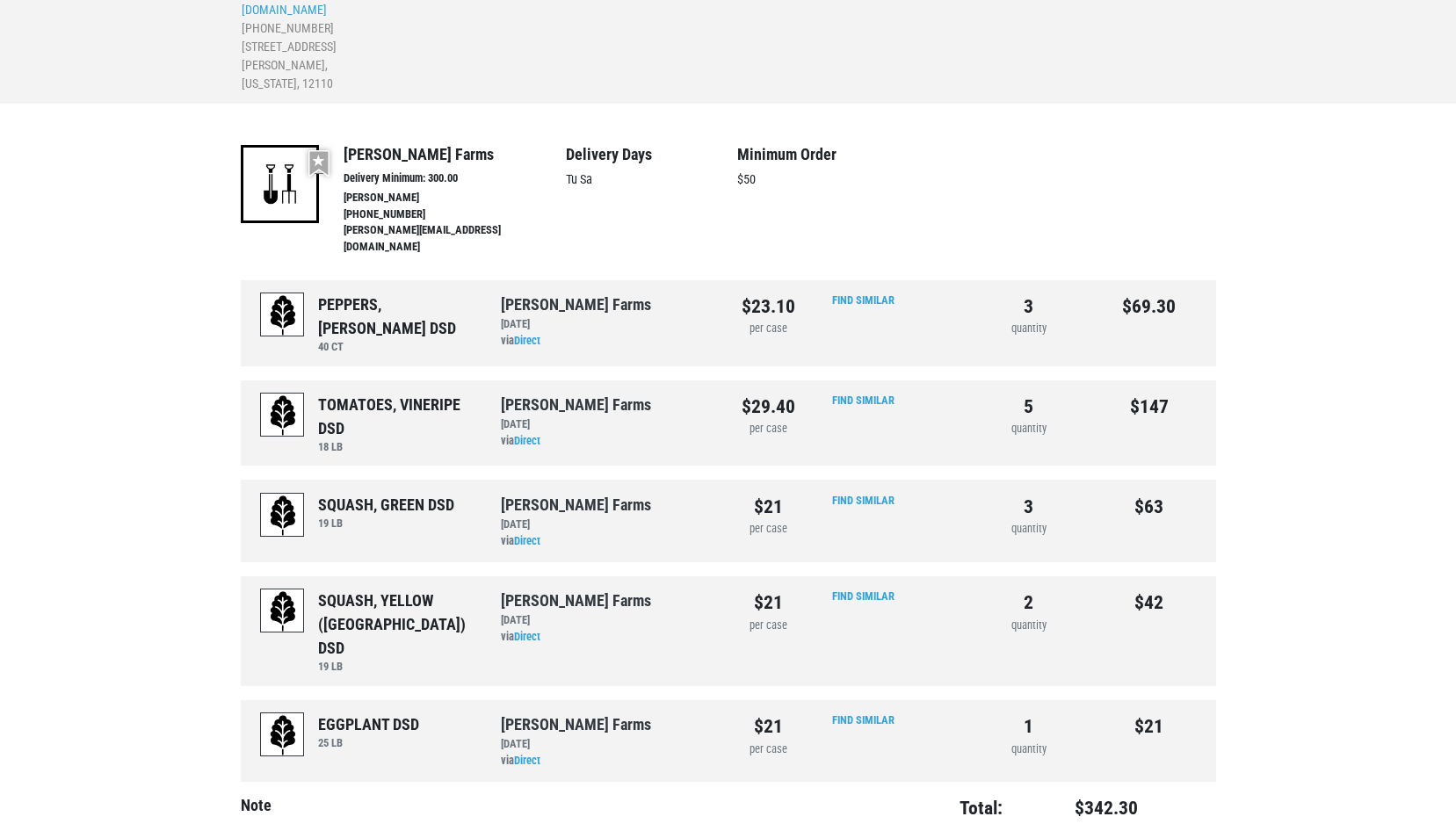
scroll to position [300, 0]
